Goal: Task Accomplishment & Management: Manage account settings

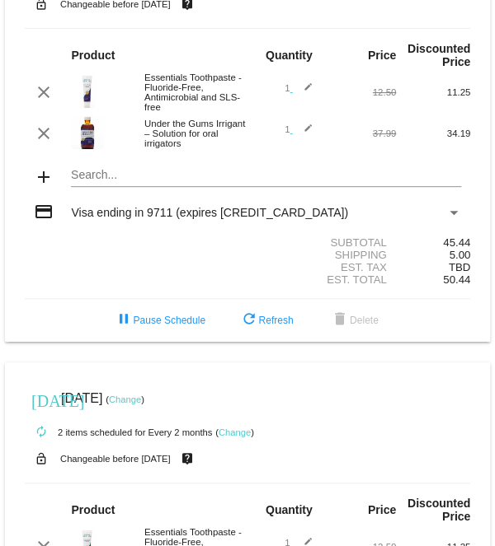
scroll to position [102, 0]
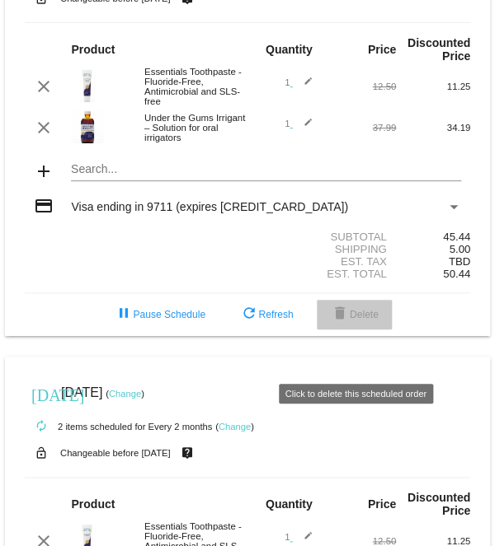
click at [346, 325] on mat-icon "delete" at bounding box center [340, 315] width 20 height 20
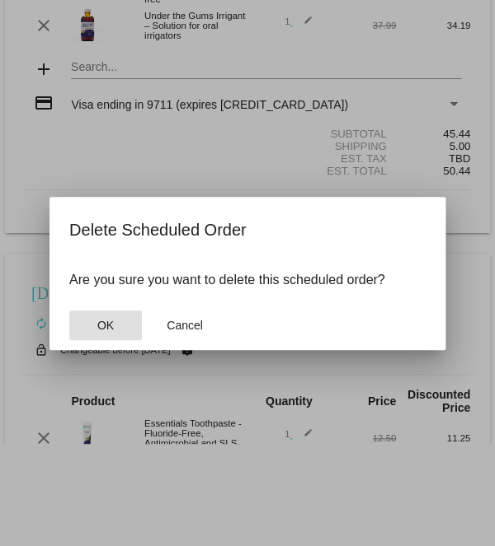
click at [116, 335] on button "OK" at bounding box center [105, 326] width 73 height 30
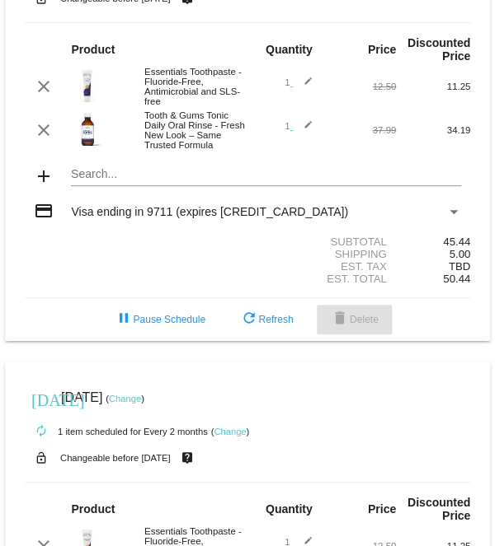
scroll to position [0, 0]
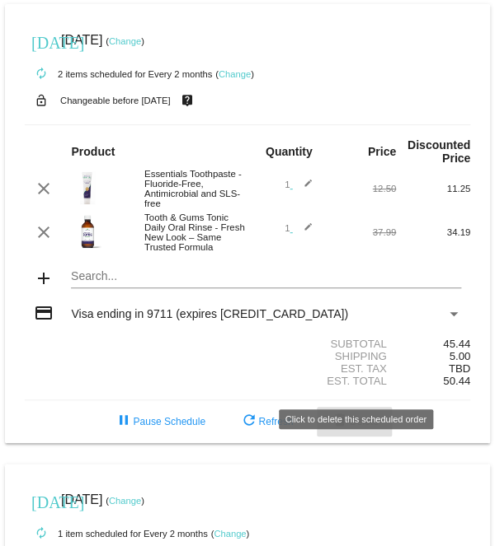
click at [375, 382] on mat-card "today Oct 7 2025 ( Change ) autorenew 2 items scheduled for Every 2 months ( Ch…" at bounding box center [247, 223] width 485 height 439
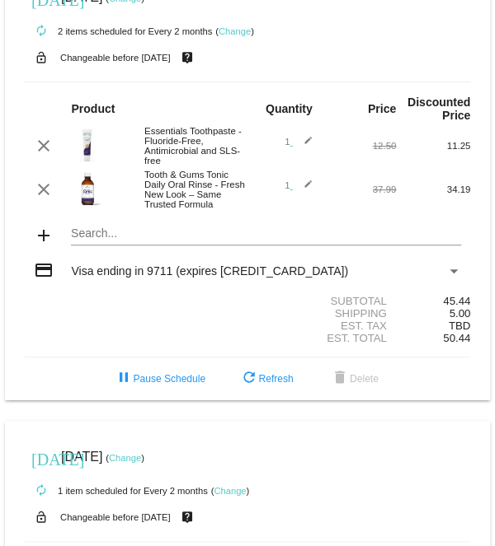
scroll to position [52, 0]
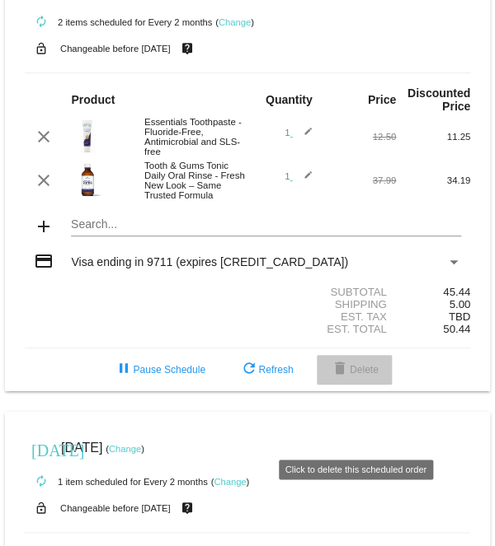
click at [378, 376] on span "delete Delete" at bounding box center [354, 370] width 49 height 12
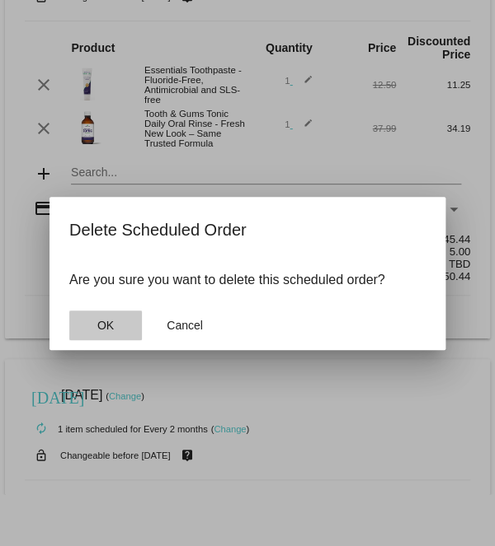
click at [115, 338] on button "OK" at bounding box center [105, 326] width 73 height 30
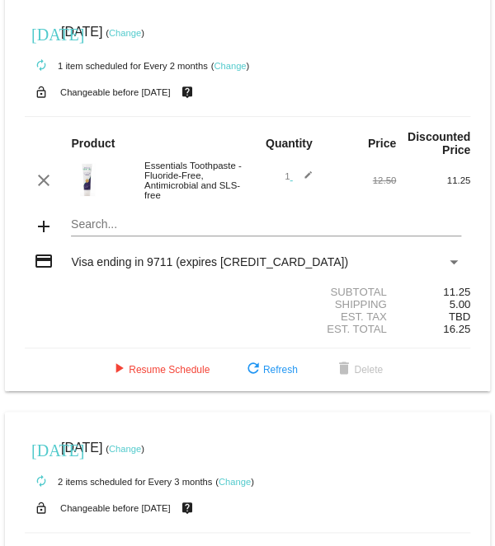
scroll to position [0, 0]
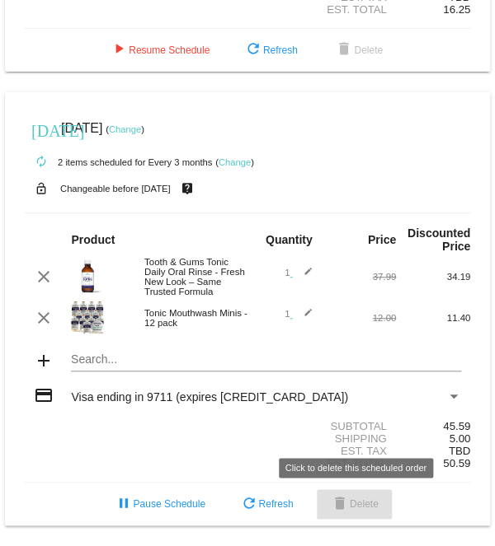
scroll to position [381, 0]
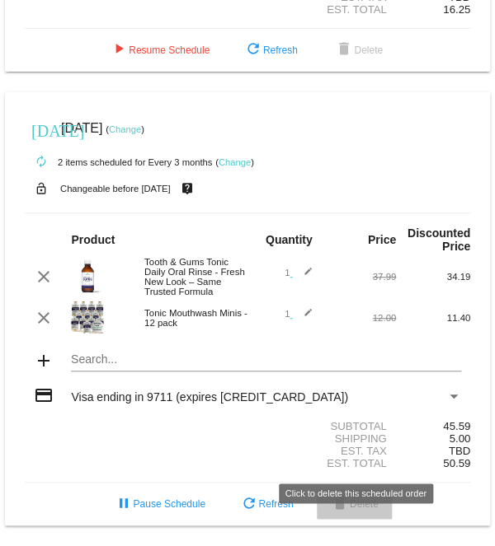
click at [375, 510] on span "delete Delete" at bounding box center [354, 505] width 49 height 12
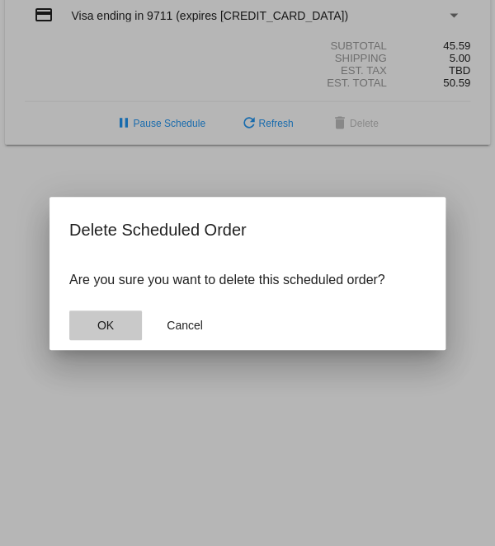
click at [106, 332] on span "OK" at bounding box center [105, 325] width 16 height 13
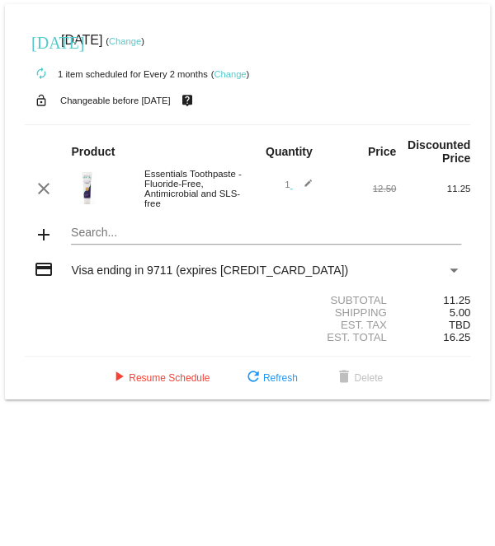
scroll to position [0, 0]
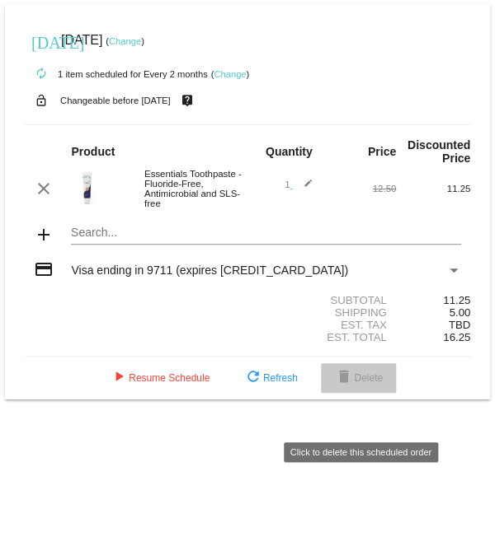
click at [380, 384] on span "delete Delete" at bounding box center [358, 379] width 49 height 12
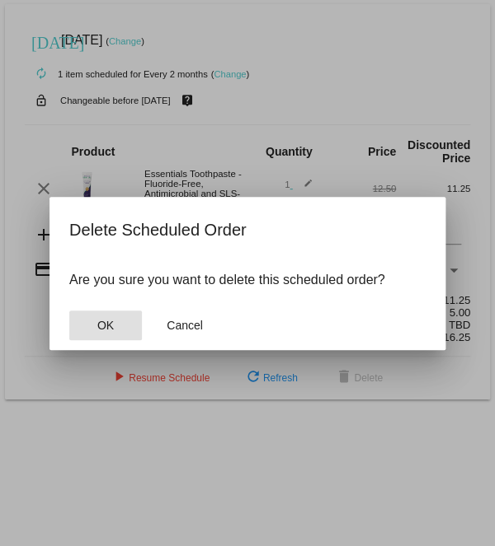
click at [110, 332] on span "OK" at bounding box center [105, 325] width 16 height 13
